Goal: Navigation & Orientation: Find specific page/section

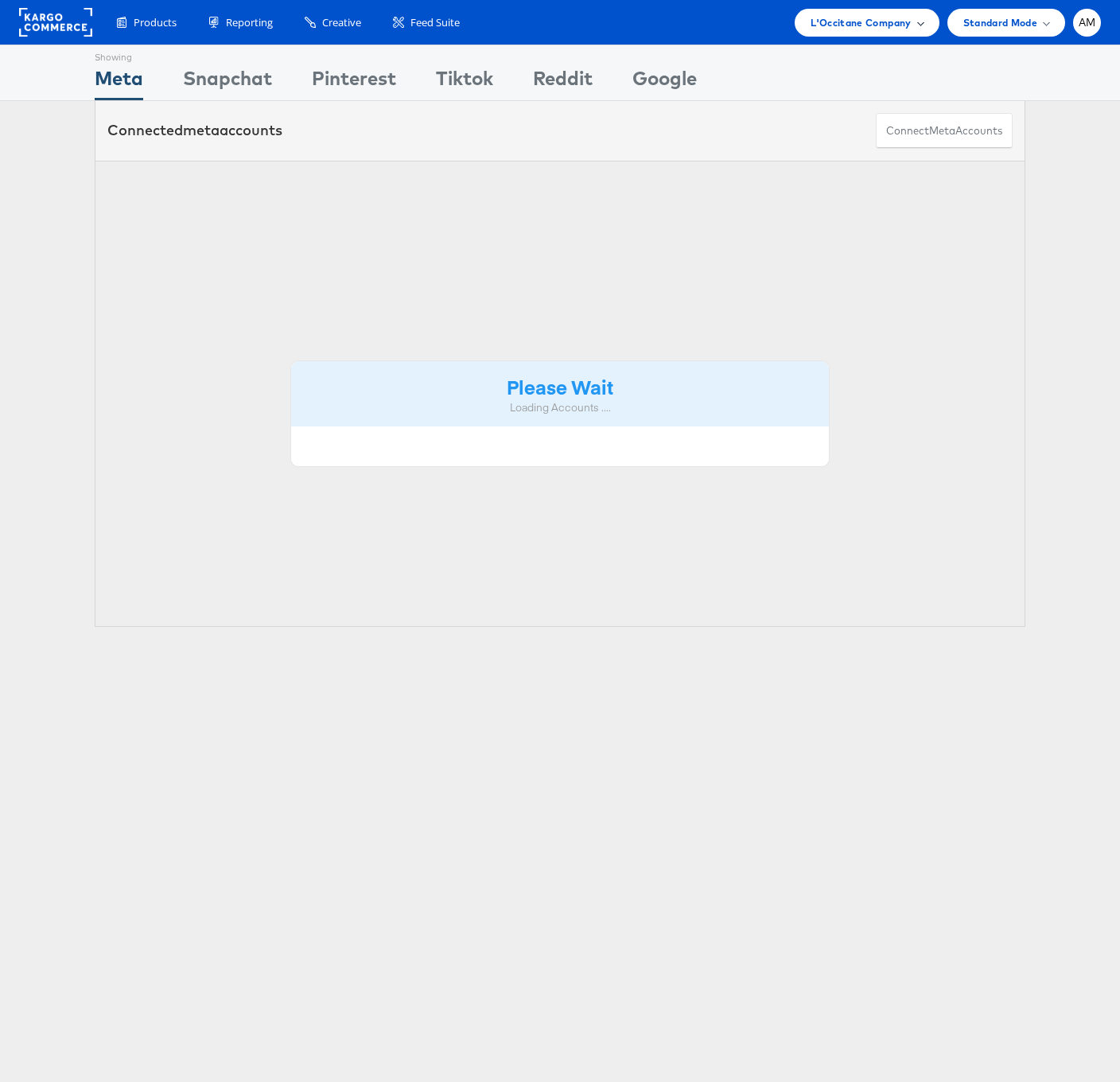
click at [832, 20] on span "L'Occitane Company" at bounding box center [861, 23] width 100 height 17
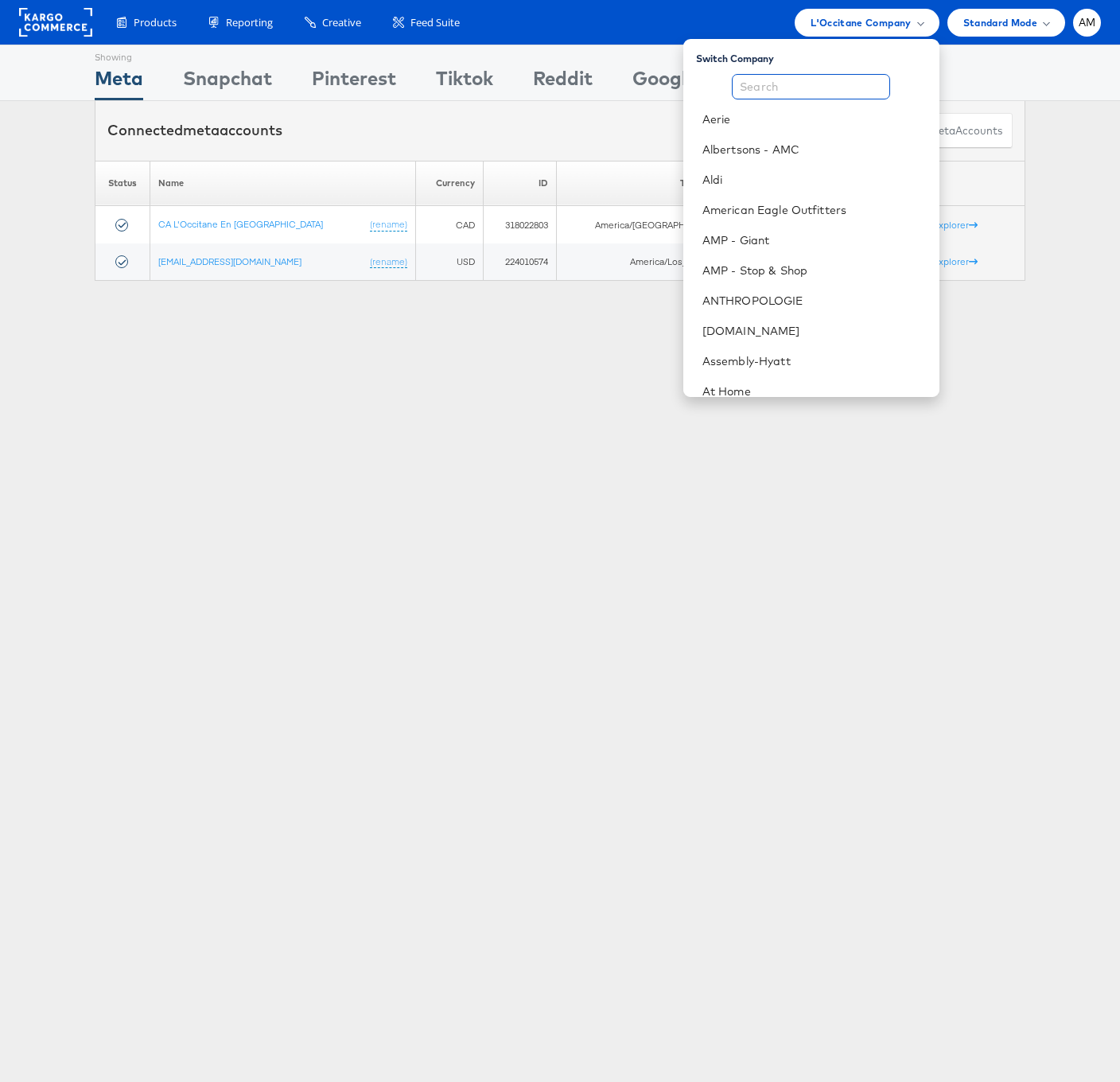
click at [831, 87] on input "text" at bounding box center [811, 87] width 158 height 26
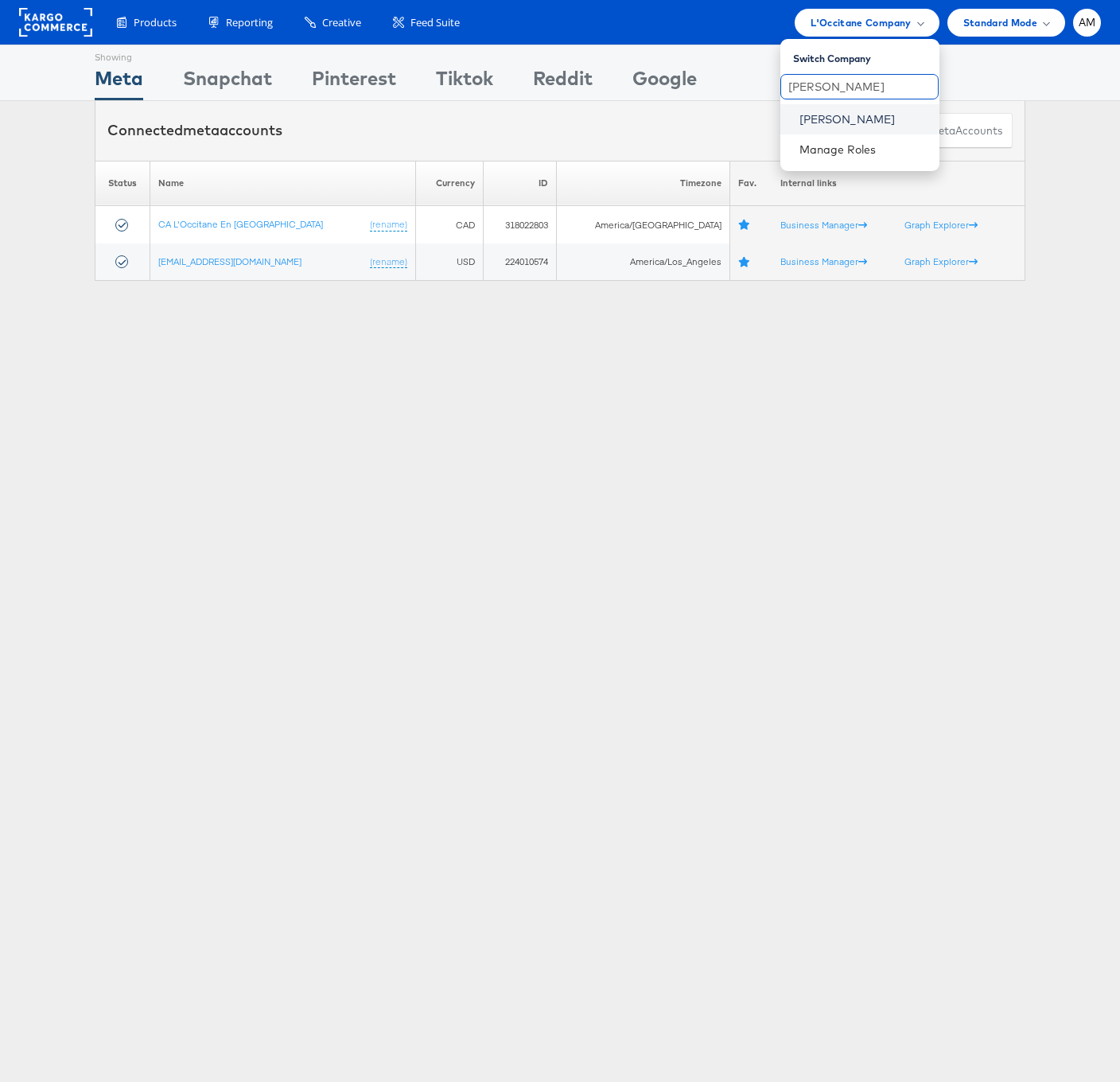
type input "steve"
click at [826, 119] on link "[PERSON_NAME]" at bounding box center [864, 119] width 128 height 16
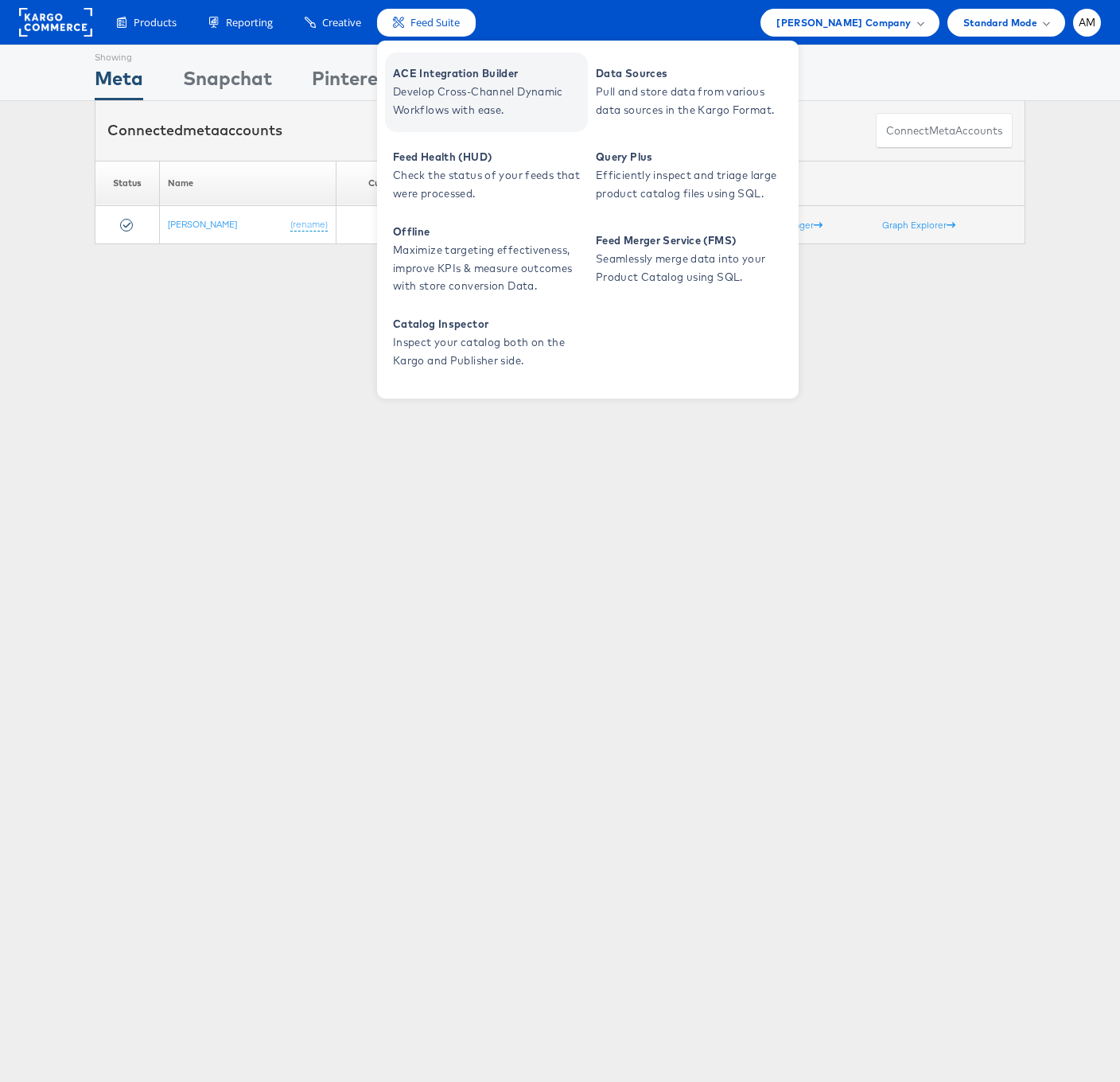
click at [459, 89] on span "Develop Cross-Channel Dynamic Workflows with ease." at bounding box center [489, 100] width 191 height 37
